Goal: Task Accomplishment & Management: Use online tool/utility

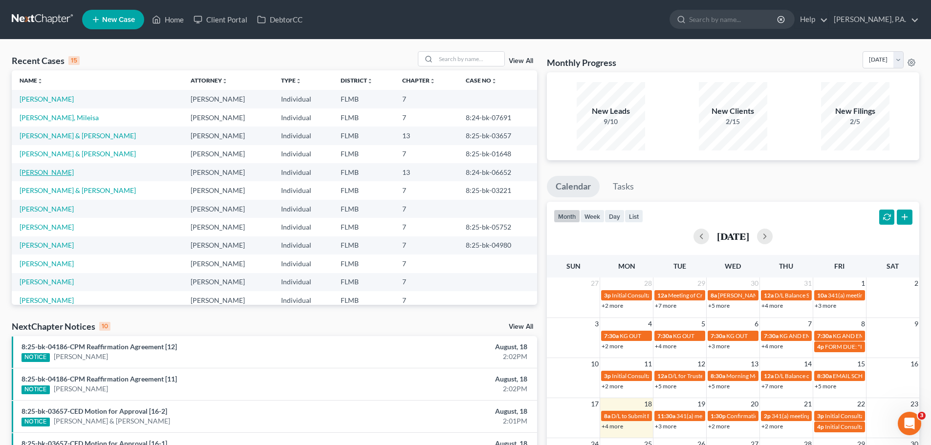
click at [49, 171] on link "[PERSON_NAME]" at bounding box center [47, 172] width 54 height 8
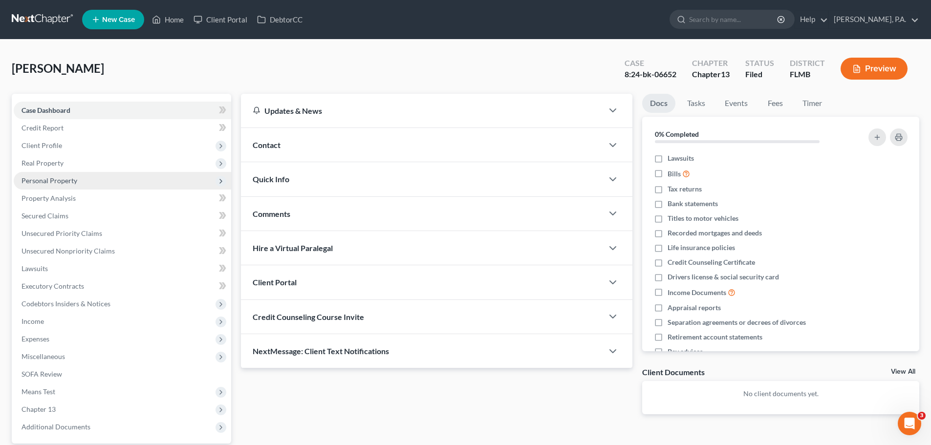
click at [93, 181] on span "Personal Property" at bounding box center [122, 181] width 217 height 18
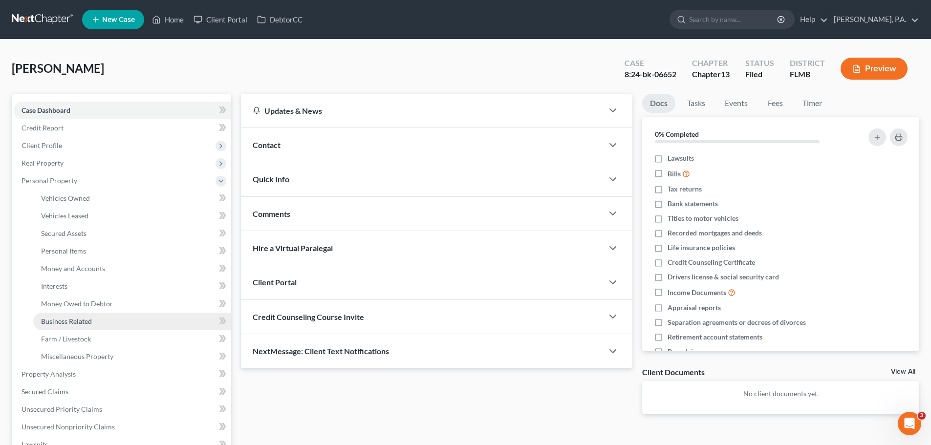
click at [86, 326] on link "Business Related" at bounding box center [132, 322] width 198 height 18
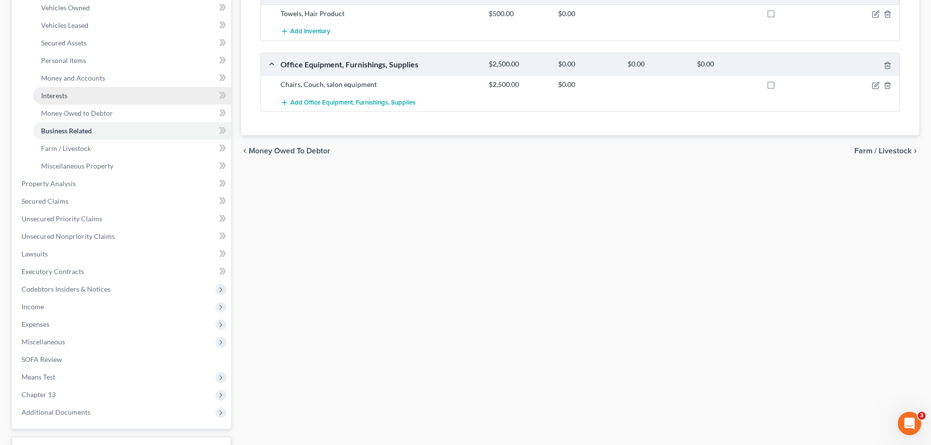
scroll to position [195, 0]
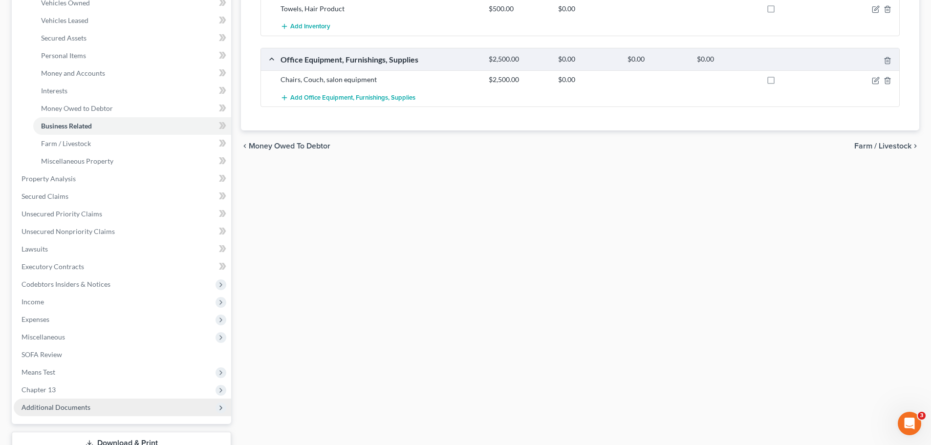
click at [118, 409] on span "Additional Documents" at bounding box center [122, 408] width 217 height 18
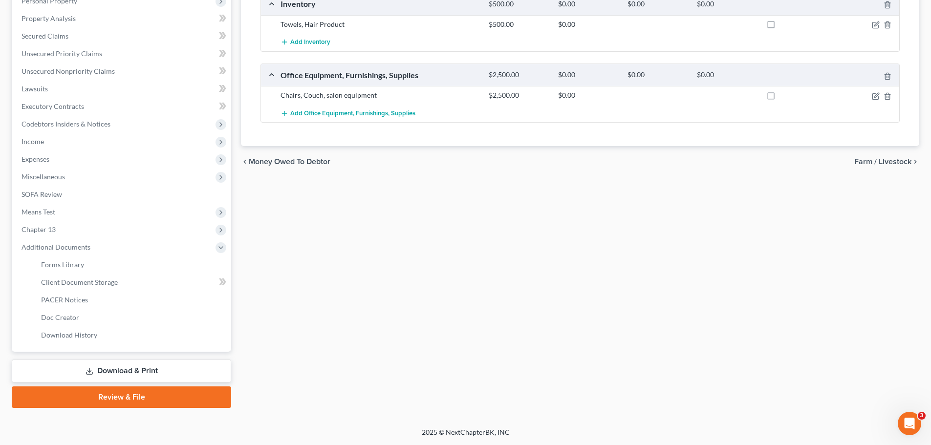
scroll to position [180, 0]
click at [109, 297] on link "PACER Notices" at bounding box center [132, 300] width 198 height 18
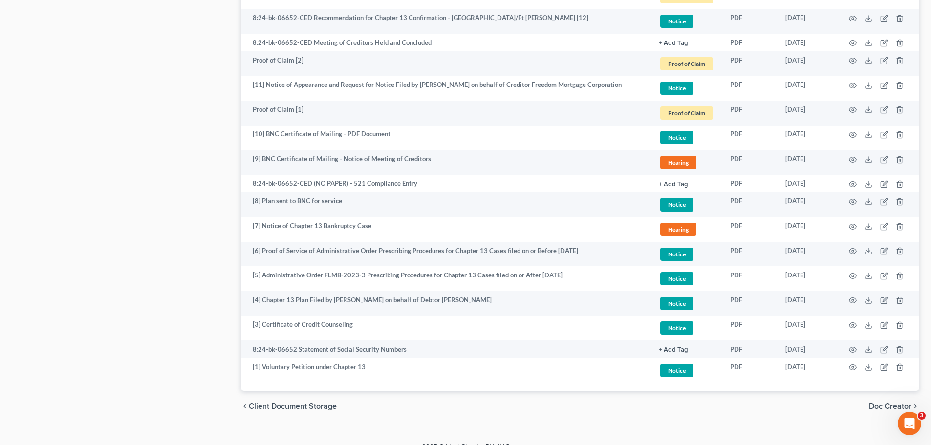
scroll to position [747, 0]
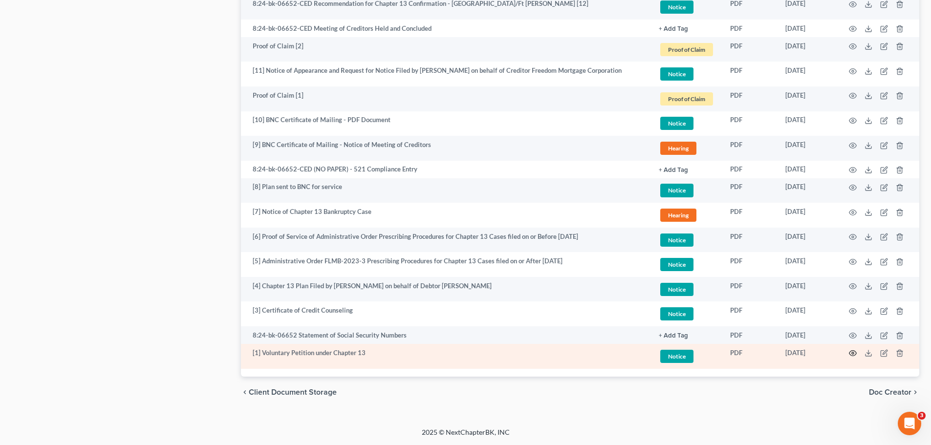
click at [853, 355] on icon "button" at bounding box center [853, 353] width 8 height 8
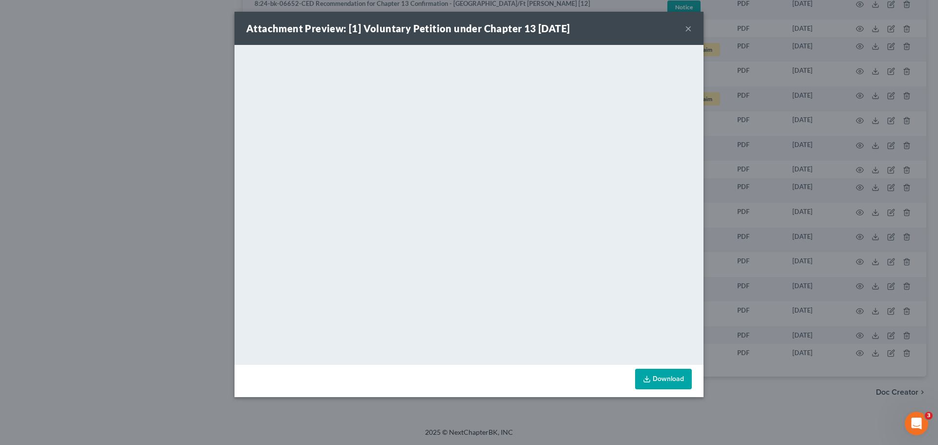
click at [690, 29] on button "×" at bounding box center [688, 28] width 7 height 12
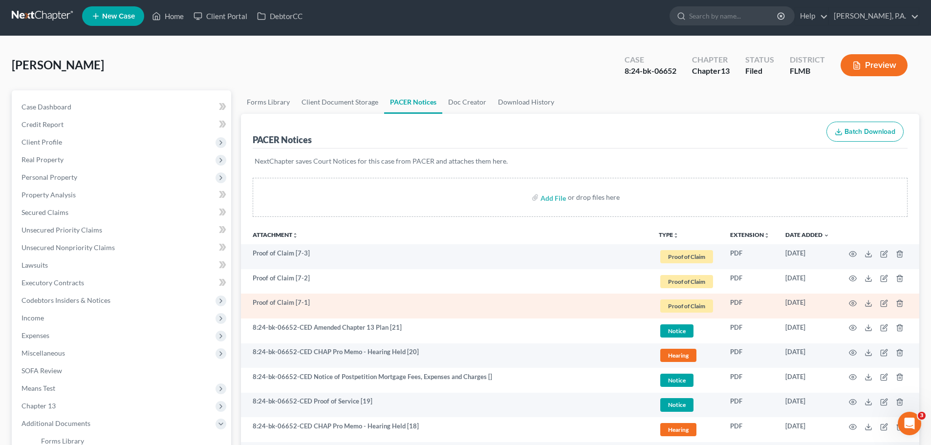
scroll to position [0, 0]
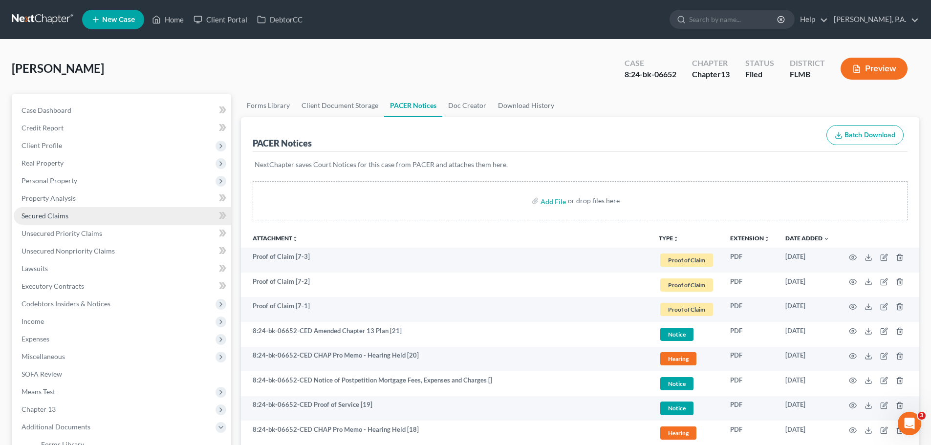
click at [145, 211] on link "Secured Claims" at bounding box center [122, 216] width 217 height 18
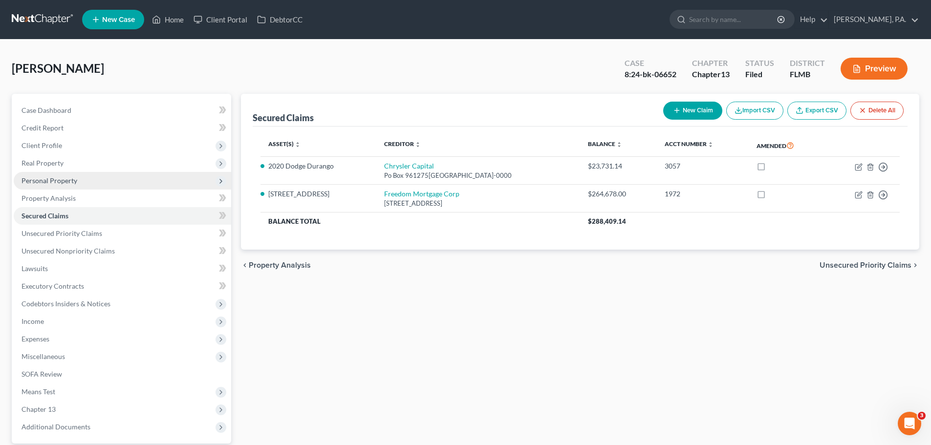
click at [113, 184] on span "Personal Property" at bounding box center [122, 181] width 217 height 18
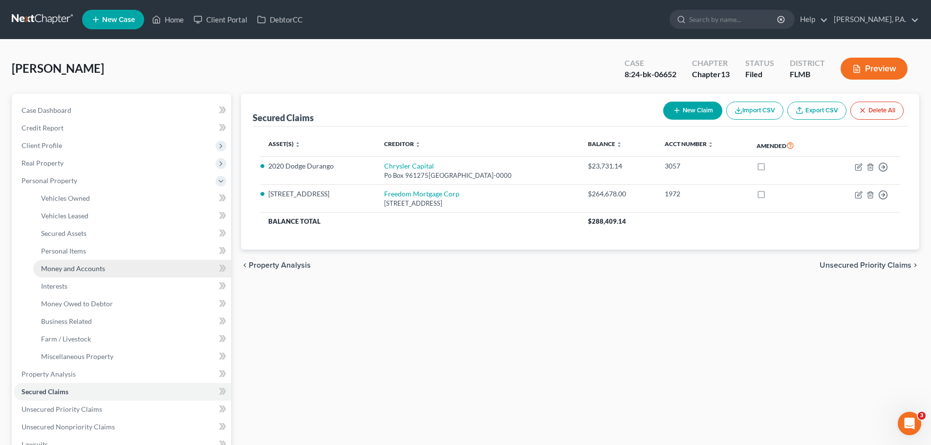
click at [101, 271] on span "Money and Accounts" at bounding box center [73, 268] width 64 height 8
